Goal: Information Seeking & Learning: Learn about a topic

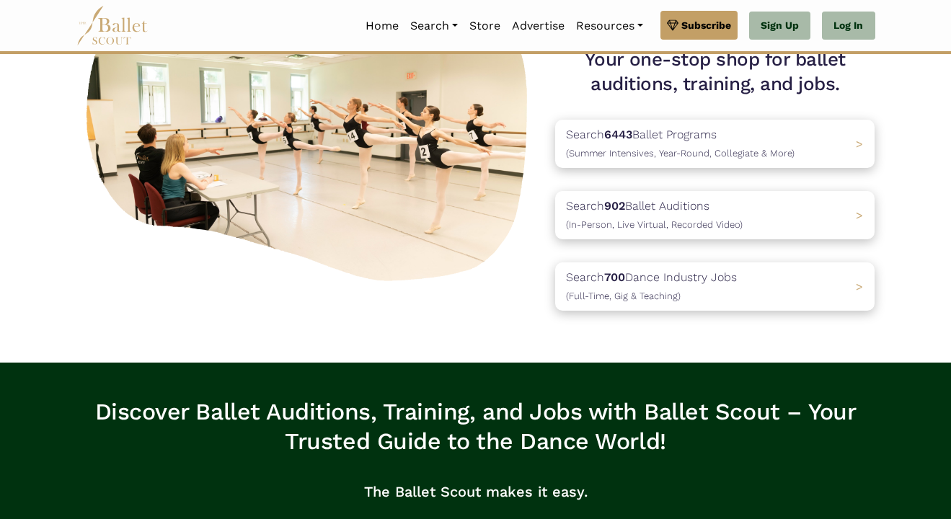
scroll to position [43, 0]
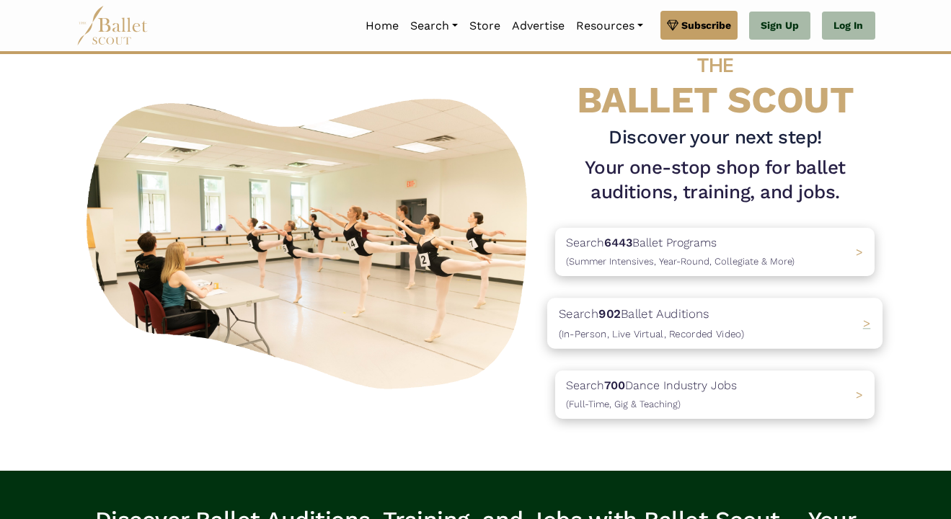
click at [670, 312] on p "Search 902 Ballet Auditions (In-Person, Live Virtual, Recorded Video)" at bounding box center [651, 322] width 185 height 39
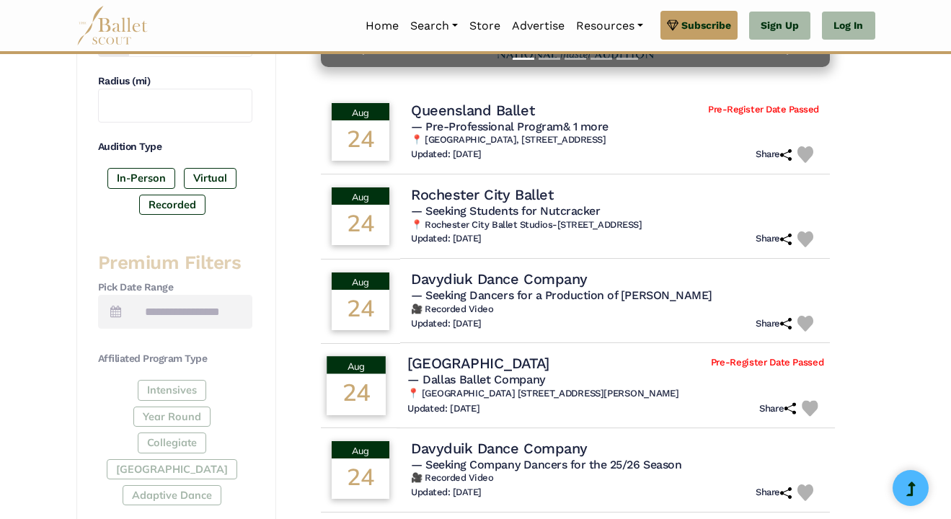
scroll to position [399, 0]
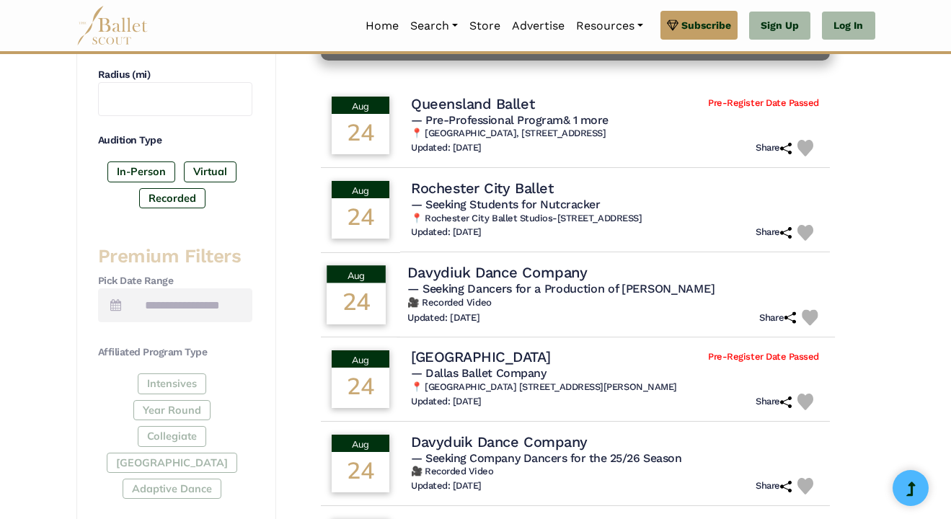
click at [511, 279] on h4 "Davydiuk Dance Company" at bounding box center [497, 271] width 179 height 19
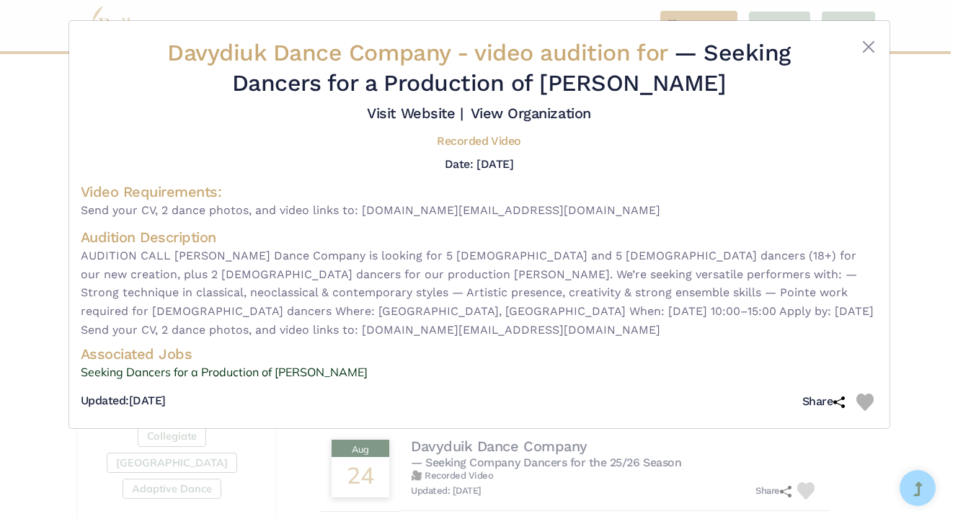
click at [281, 412] on div "Davydiuk Dance Company - video audition for — Seeking Dancers for a Production …" at bounding box center [479, 259] width 958 height 519
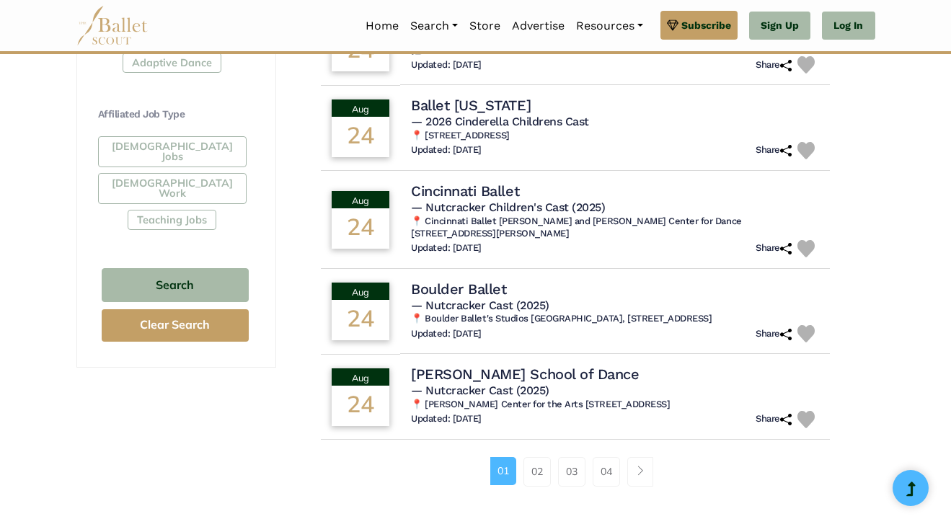
scroll to position [830, 0]
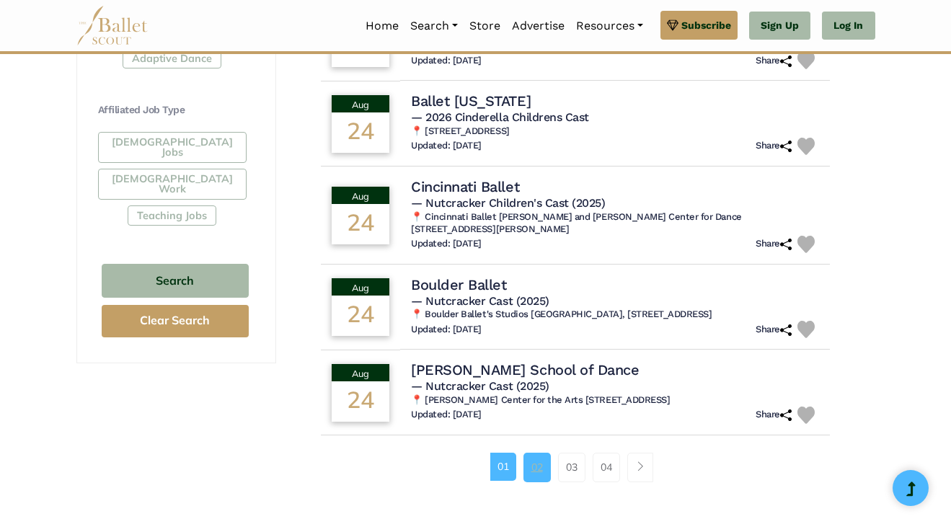
click at [541, 474] on link "02" at bounding box center [536, 467] width 27 height 29
